Goal: Navigation & Orientation: Find specific page/section

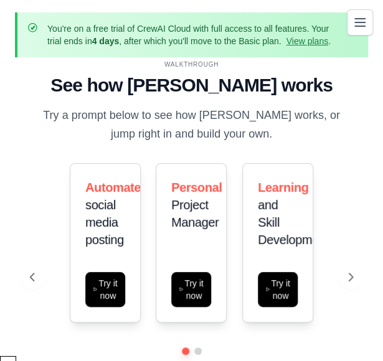
click at [367, 23] on icon "Toggle navigation" at bounding box center [359, 22] width 15 height 15
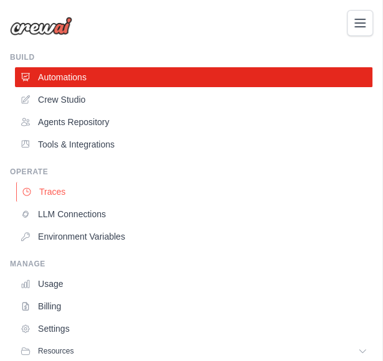
click at [36, 186] on link "Traces" at bounding box center [194, 192] width 357 height 20
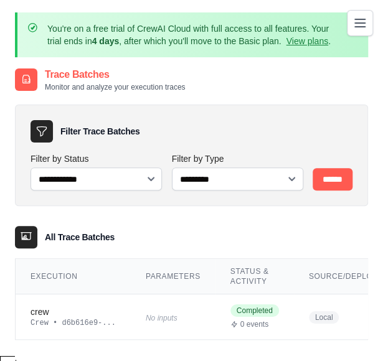
click at [30, 79] on icon at bounding box center [26, 79] width 7 height 8
drag, startPoint x: 184, startPoint y: 87, endPoint x: 47, endPoint y: 86, distance: 137.0
type textarea "**********"
click at [47, 86] on p "Monitor and analyze your execution traces" at bounding box center [115, 87] width 140 height 10
drag, startPoint x: 47, startPoint y: 86, endPoint x: 188, endPoint y: 88, distance: 140.7
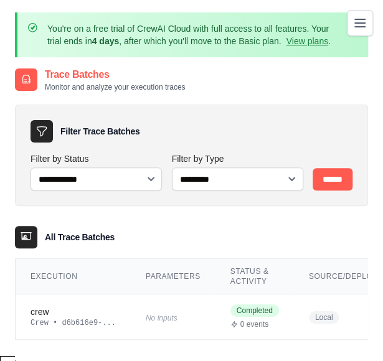
click at [186, 88] on div "Trace Batches Monitor and analyze your execution traces" at bounding box center [191, 79] width 353 height 25
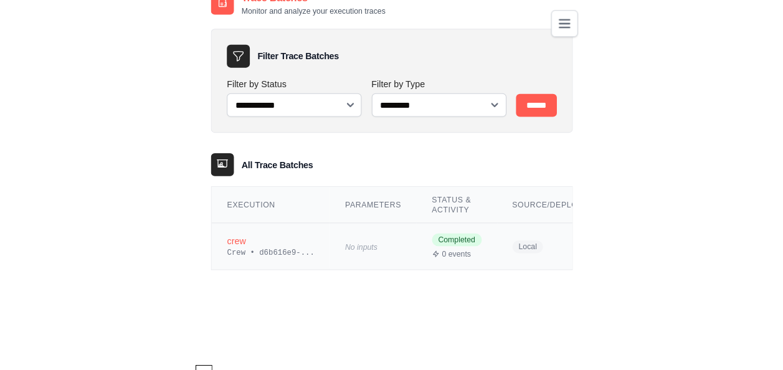
scroll to position [80, 0]
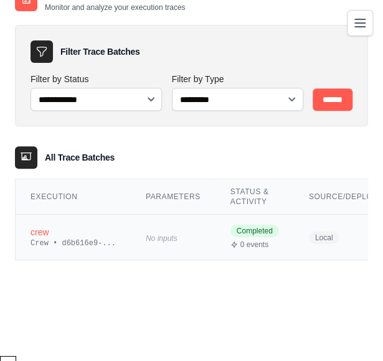
click at [40, 232] on div "crew" at bounding box center [73, 232] width 85 height 12
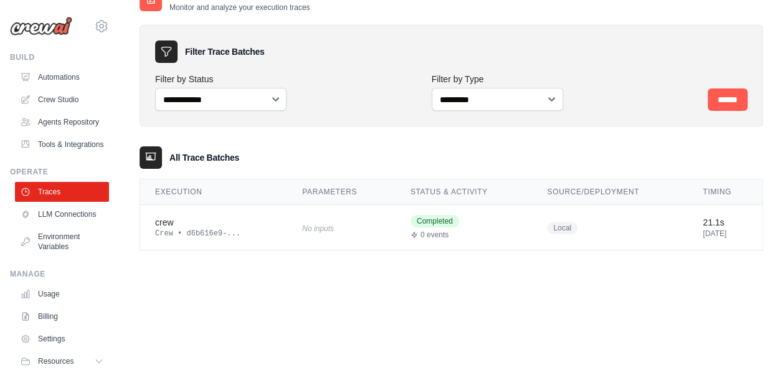
scroll to position [51, 0]
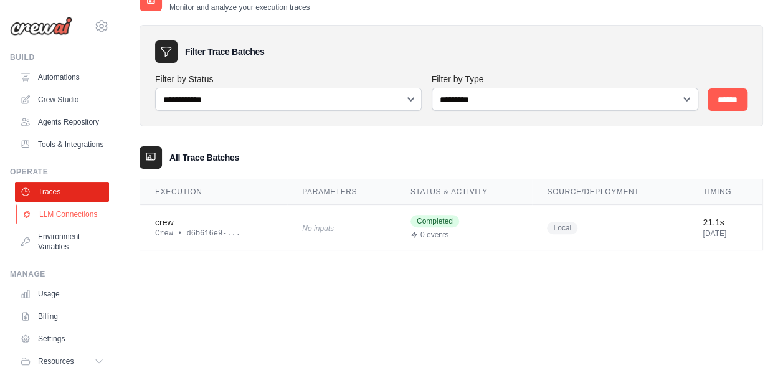
click at [59, 224] on link "LLM Connections" at bounding box center [63, 214] width 94 height 20
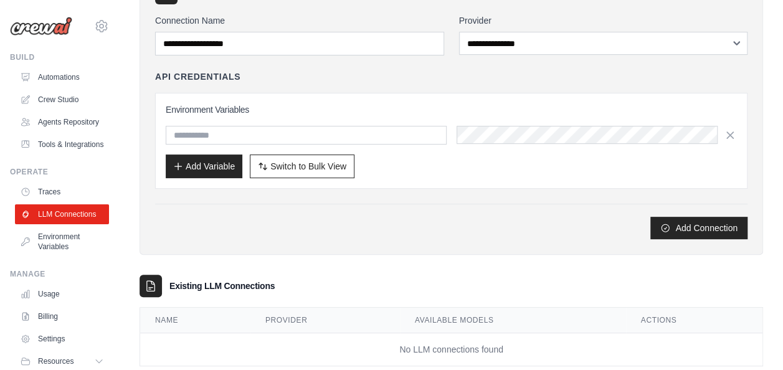
scroll to position [164, 0]
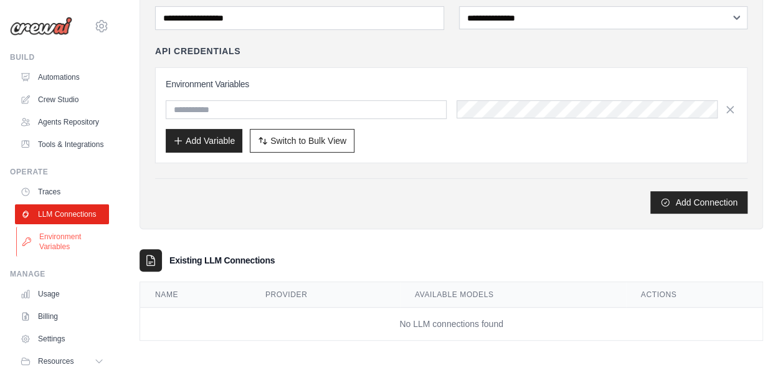
click at [73, 257] on link "Environment Variables" at bounding box center [63, 242] width 94 height 30
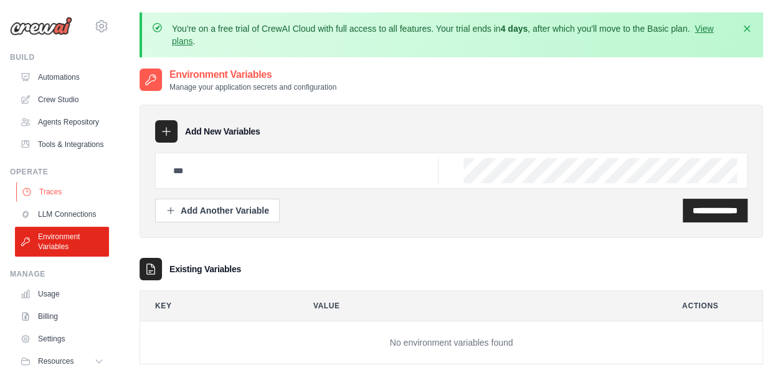
click at [50, 202] on link "Traces" at bounding box center [63, 192] width 94 height 20
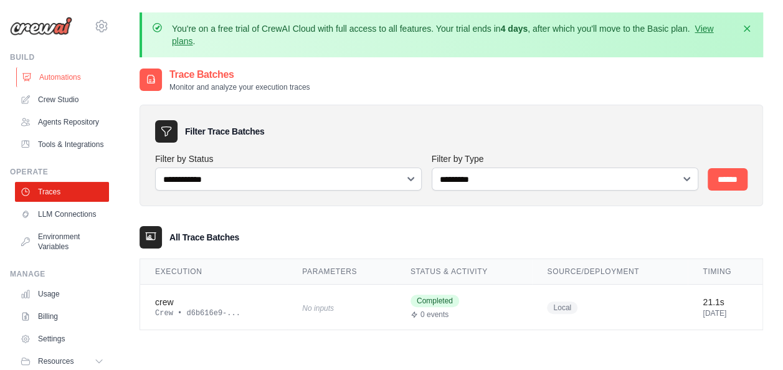
click at [64, 69] on link "Automations" at bounding box center [63, 77] width 94 height 20
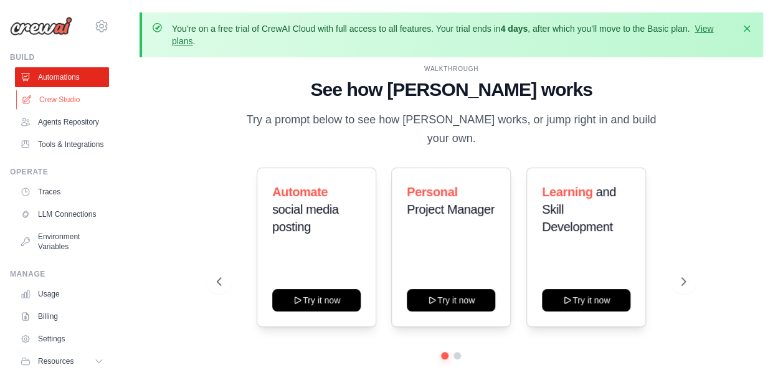
click at [48, 100] on link "Crew Studio" at bounding box center [63, 100] width 94 height 20
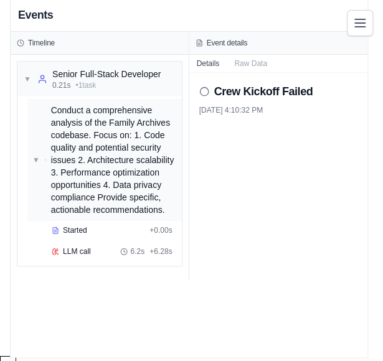
scroll to position [80, 0]
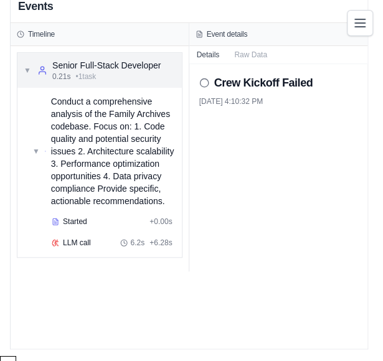
click at [26, 68] on span "▼" at bounding box center [27, 70] width 7 height 10
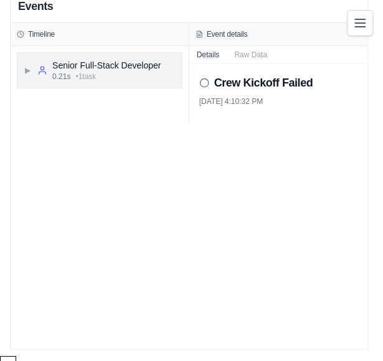
click at [26, 68] on span "▶" at bounding box center [27, 70] width 7 height 10
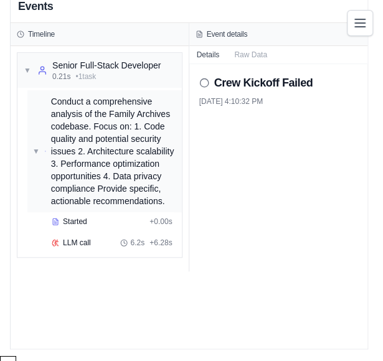
click at [37, 149] on span "▼" at bounding box center [35, 151] width 7 height 10
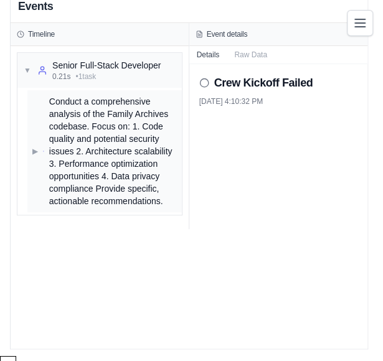
click at [35, 149] on span "▶" at bounding box center [35, 151] width 6 height 10
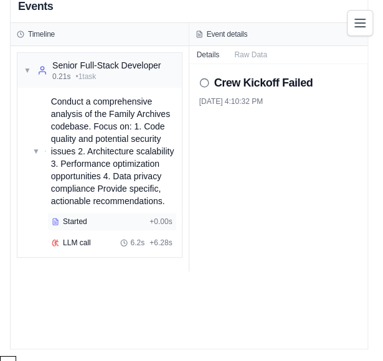
click at [60, 220] on div "Started" at bounding box center [98, 222] width 93 height 10
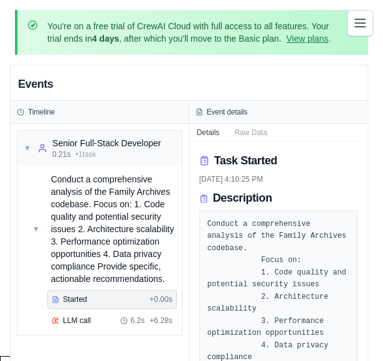
scroll to position [0, 0]
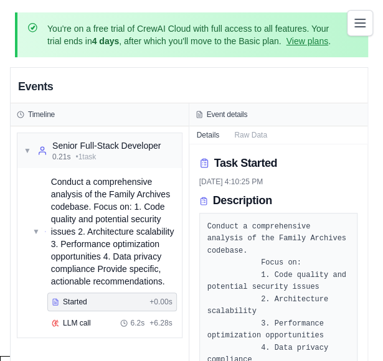
click at [218, 115] on h3 "Event details" at bounding box center [227, 115] width 41 height 10
click at [250, 136] on button "Raw Data" at bounding box center [251, 134] width 48 height 17
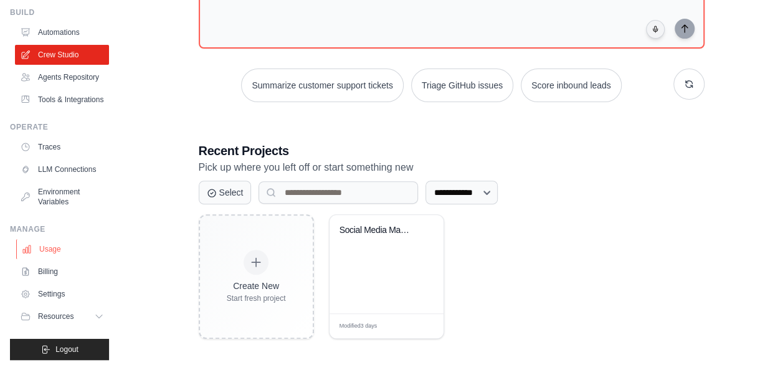
scroll to position [74, 0]
click at [49, 259] on link "Usage" at bounding box center [63, 249] width 94 height 20
click at [50, 252] on link "Usage" at bounding box center [63, 249] width 94 height 20
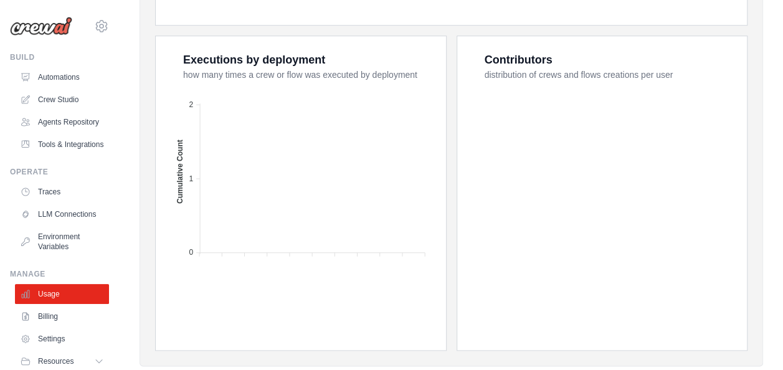
scroll to position [560, 0]
